Goal: Task Accomplishment & Management: Complete application form

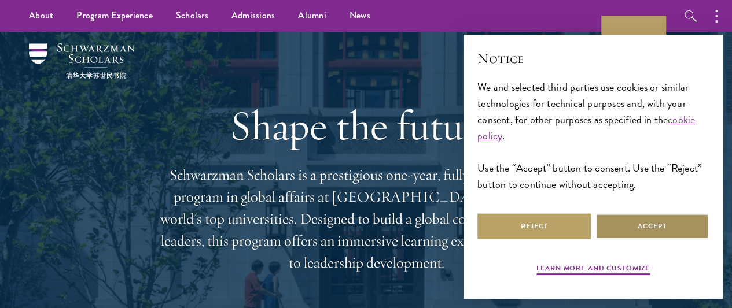
click at [641, 224] on button "Accept" at bounding box center [651, 227] width 113 height 26
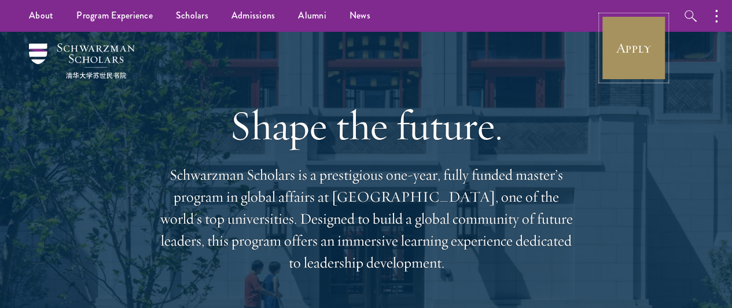
click at [630, 63] on link "Apply" at bounding box center [633, 48] width 65 height 65
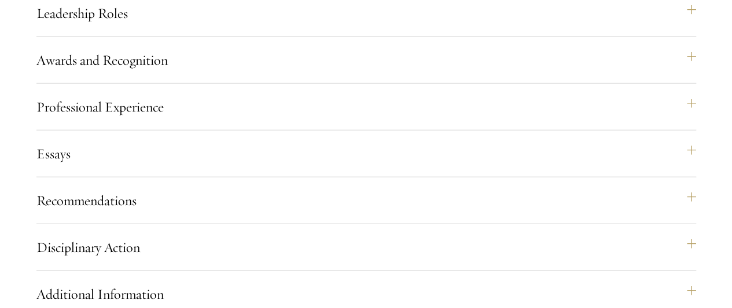
scroll to position [1252, 0]
